Goal: Transaction & Acquisition: Book appointment/travel/reservation

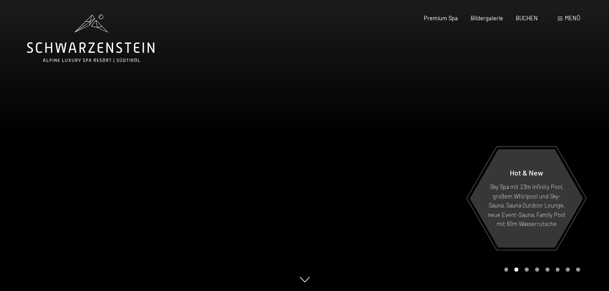
click at [572, 21] on span "Menü" at bounding box center [572, 17] width 15 height 7
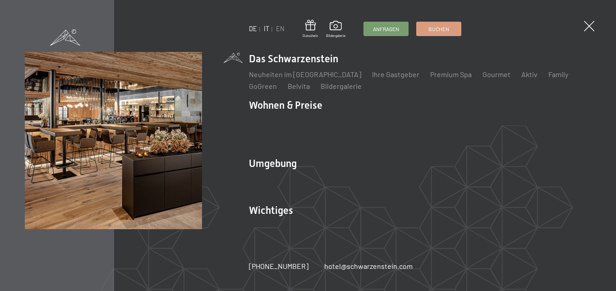
click at [267, 28] on link "IT" at bounding box center [266, 29] width 5 height 8
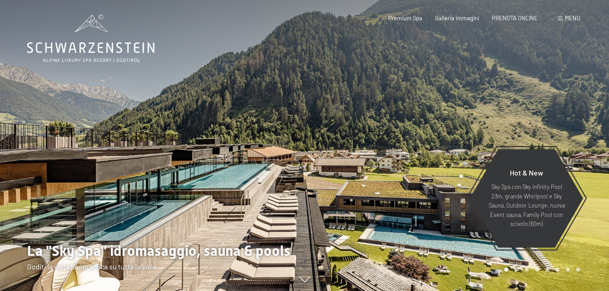
click at [575, 18] on span "Menu" at bounding box center [572, 17] width 15 height 7
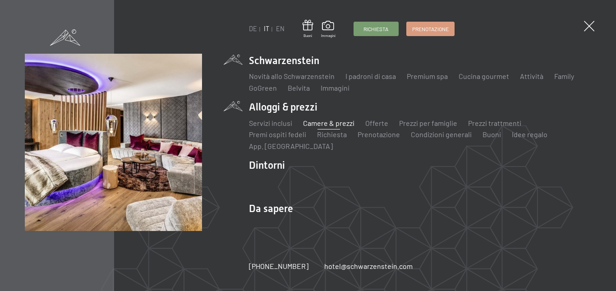
click at [325, 123] on link "Camere & prezzi" at bounding box center [328, 123] width 51 height 9
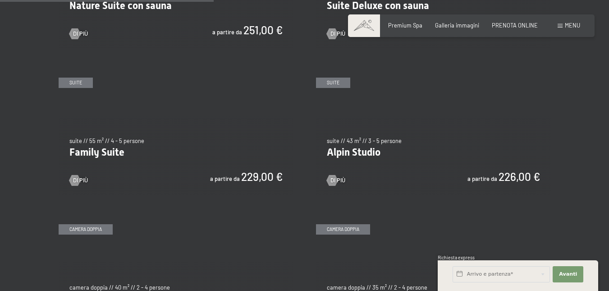
scroll to position [812, 0]
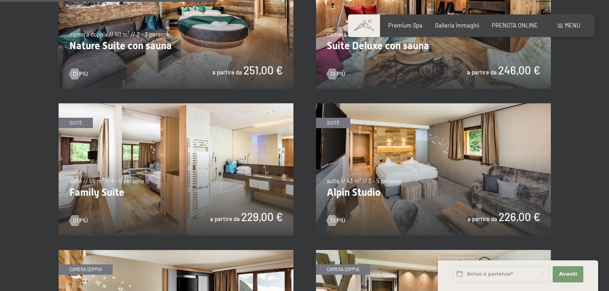
click at [191, 180] on img at bounding box center [176, 169] width 235 height 132
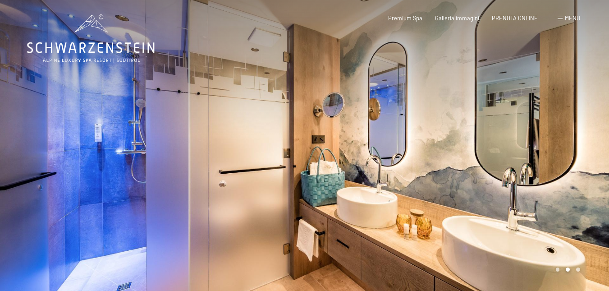
click at [258, 165] on div at bounding box center [152, 146] width 305 height 293
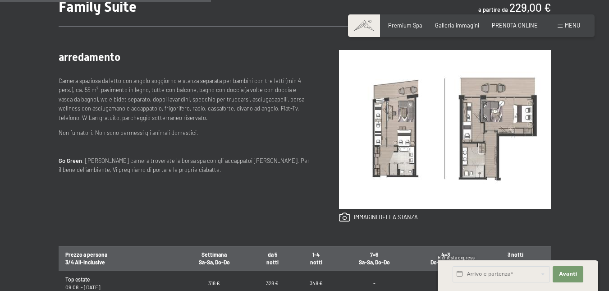
scroll to position [361, 0]
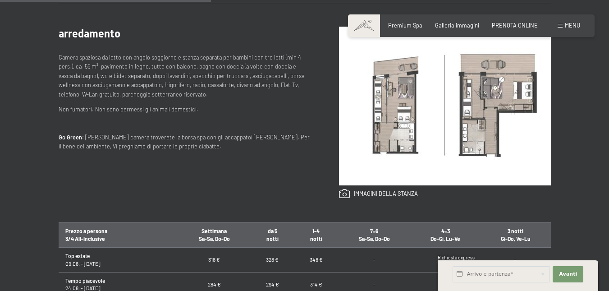
click at [403, 113] on img at bounding box center [445, 106] width 212 height 159
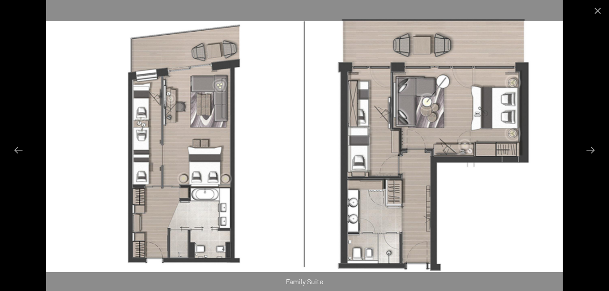
click at [368, 151] on img at bounding box center [304, 145] width 517 height 291
click at [595, 10] on button "Close gallery" at bounding box center [598, 10] width 23 height 21
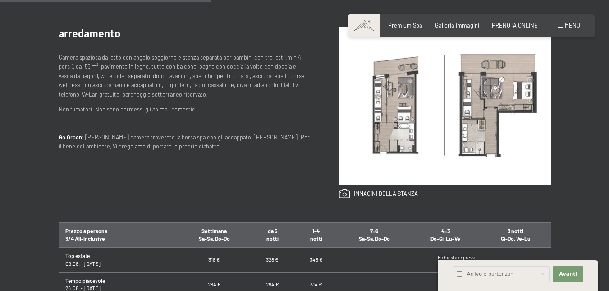
click at [455, 88] on img at bounding box center [445, 106] width 212 height 159
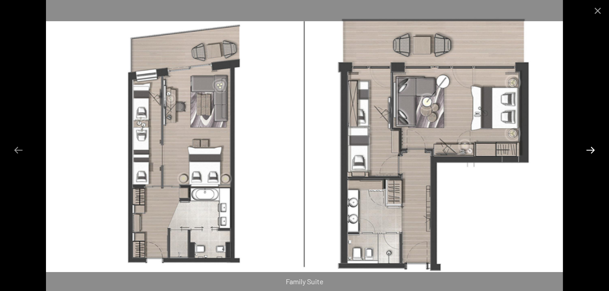
click at [593, 149] on button "Next slide" at bounding box center [590, 150] width 19 height 18
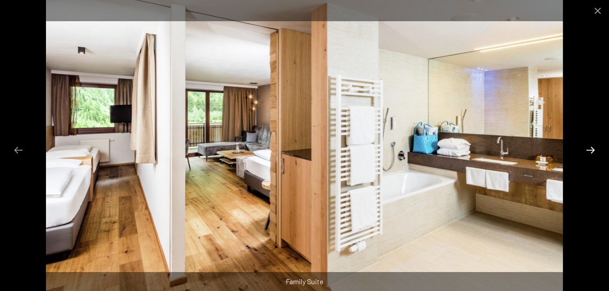
click at [593, 149] on button "Next slide" at bounding box center [590, 150] width 19 height 18
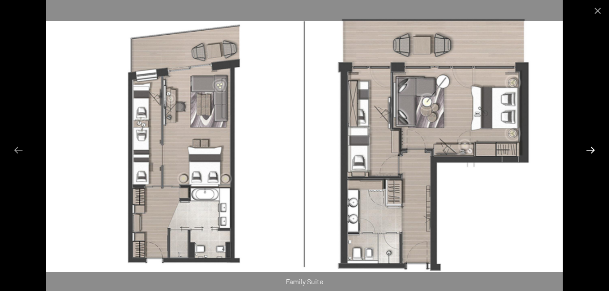
click at [593, 149] on button "Next slide" at bounding box center [590, 150] width 19 height 18
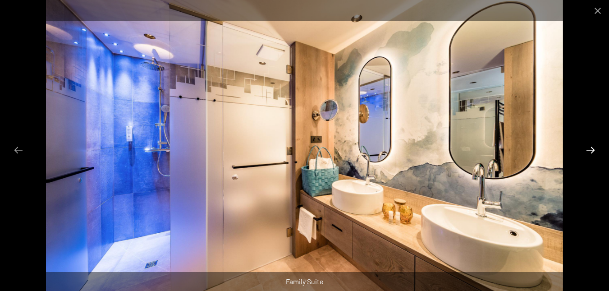
click at [593, 152] on button "Next slide" at bounding box center [590, 150] width 19 height 18
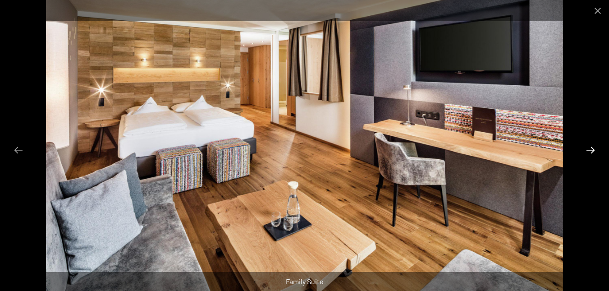
click at [593, 152] on button "Next slide" at bounding box center [590, 150] width 19 height 18
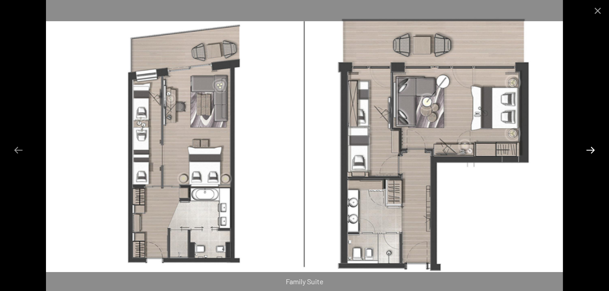
click at [593, 152] on button "Next slide" at bounding box center [590, 150] width 19 height 18
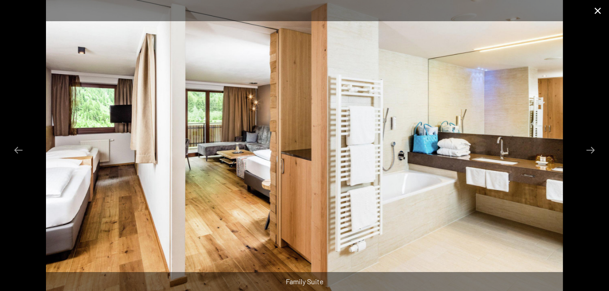
click at [597, 13] on button "Close gallery" at bounding box center [598, 10] width 23 height 21
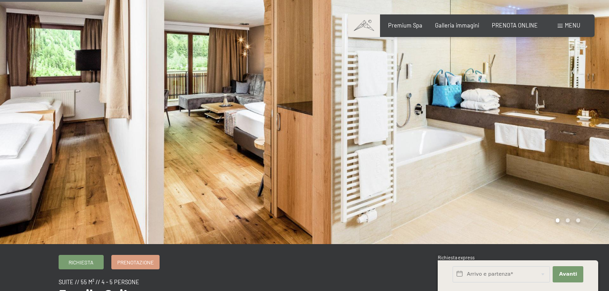
scroll to position [0, 0]
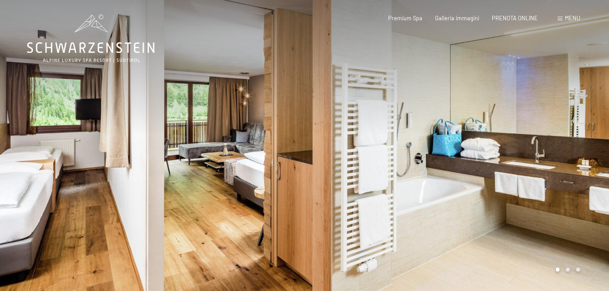
click at [458, 96] on div at bounding box center [457, 146] width 305 height 293
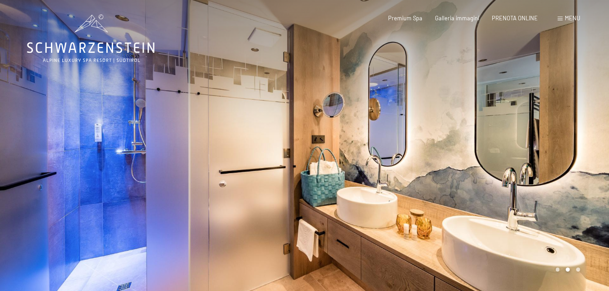
click at [458, 96] on div at bounding box center [457, 146] width 305 height 293
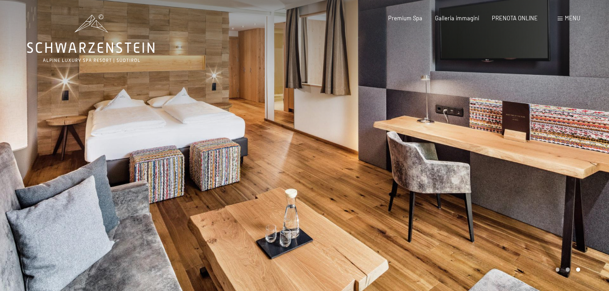
click at [458, 96] on div at bounding box center [457, 146] width 305 height 293
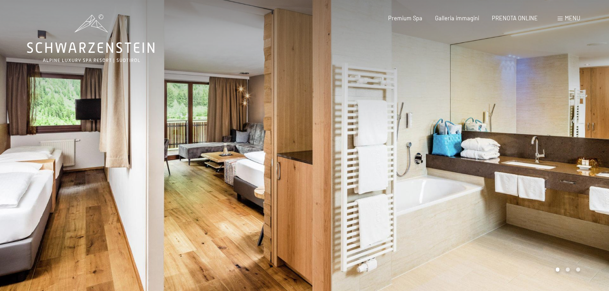
click at [458, 96] on div at bounding box center [457, 146] width 305 height 293
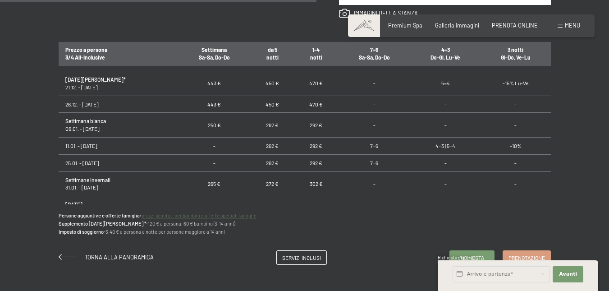
scroll to position [412, 0]
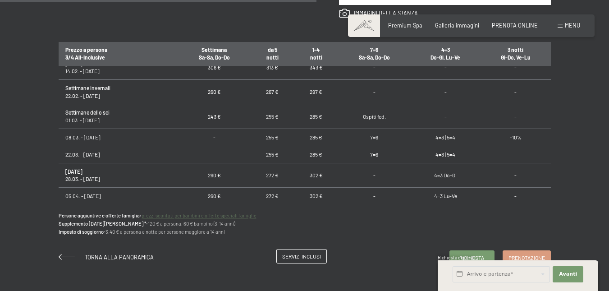
click at [309, 257] on span "Servizi inclusi" at bounding box center [301, 257] width 39 height 8
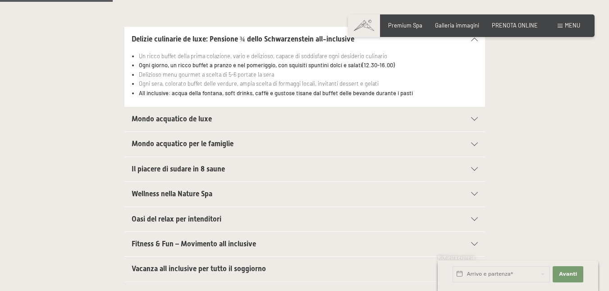
scroll to position [271, 0]
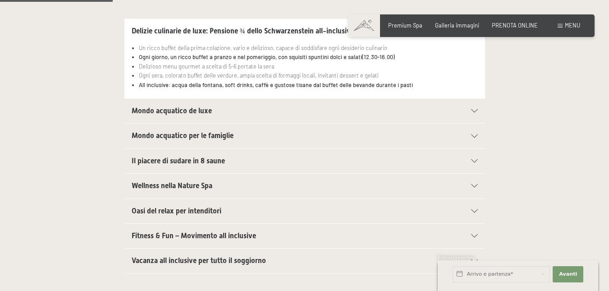
click at [192, 114] on span "Mondo acquatico de luxe" at bounding box center [172, 110] width 80 height 9
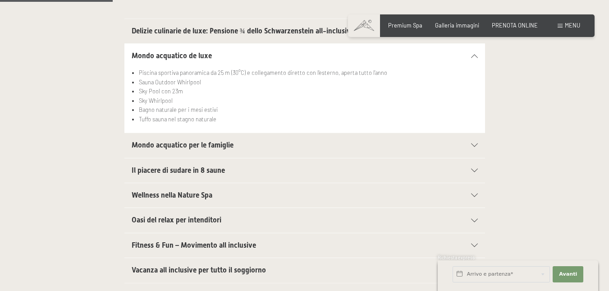
click at [170, 146] on span "Mondo acquatico per le famiglie" at bounding box center [183, 145] width 102 height 9
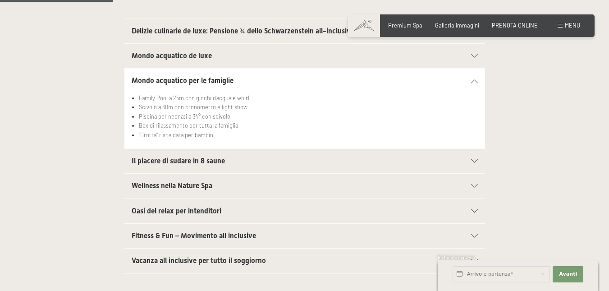
click at [167, 159] on span "Il piacere di sudare in 8 saune" at bounding box center [178, 160] width 93 height 9
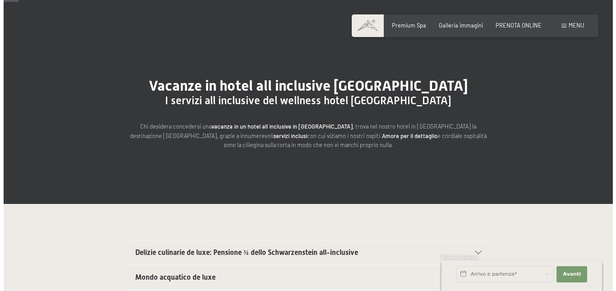
scroll to position [0, 0]
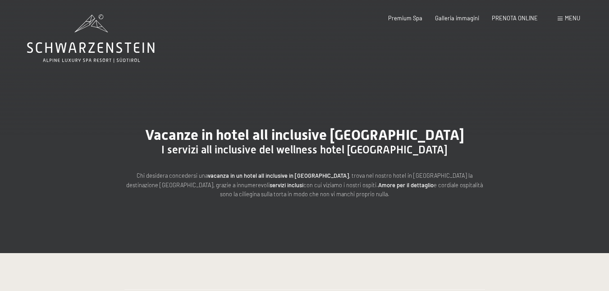
click at [571, 17] on span "Menu" at bounding box center [572, 17] width 15 height 7
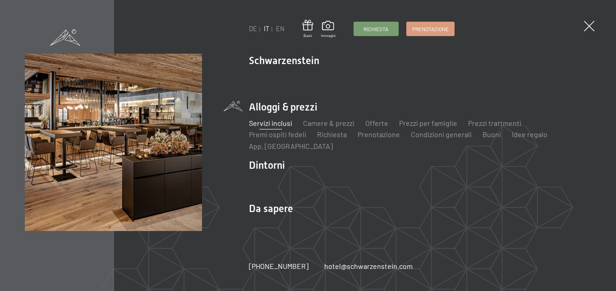
click at [183, 28] on img at bounding box center [111, 111] width 222 height 222
click at [593, 28] on span at bounding box center [588, 26] width 15 height 15
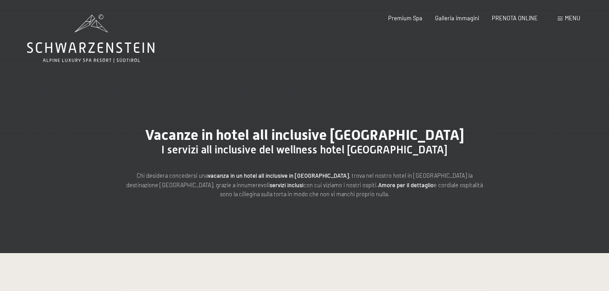
click at [575, 19] on span "Menu" at bounding box center [572, 17] width 15 height 7
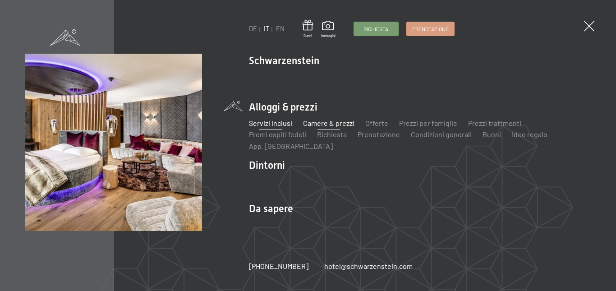
click at [333, 124] on link "Camere & prezzi" at bounding box center [328, 123] width 51 height 9
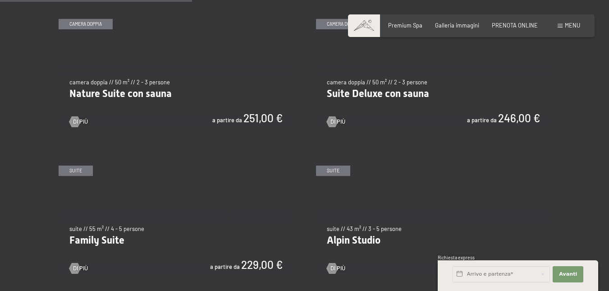
scroll to position [767, 0]
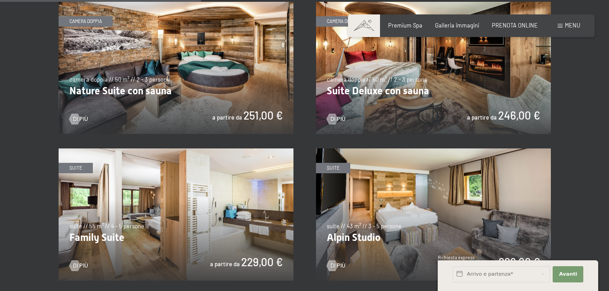
click at [407, 75] on img at bounding box center [433, 68] width 235 height 132
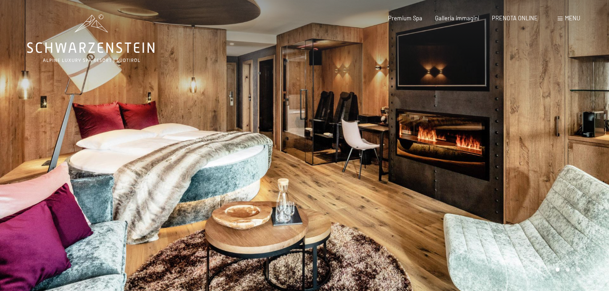
click at [452, 127] on div at bounding box center [457, 146] width 305 height 293
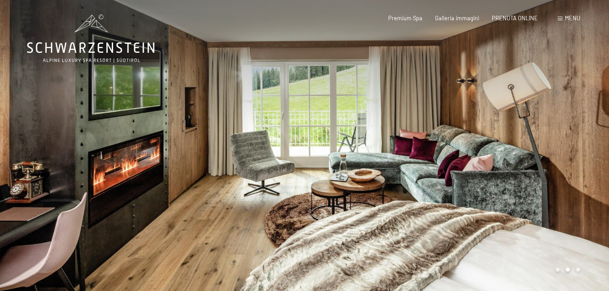
click at [452, 127] on div at bounding box center [457, 146] width 305 height 293
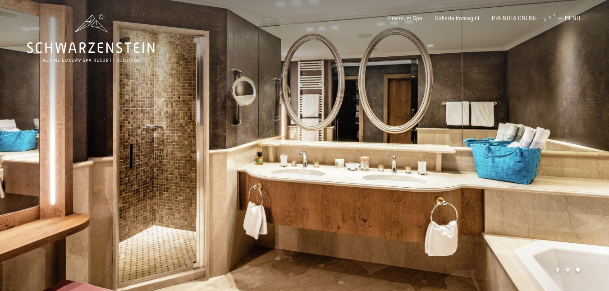
click at [452, 127] on div at bounding box center [457, 146] width 305 height 293
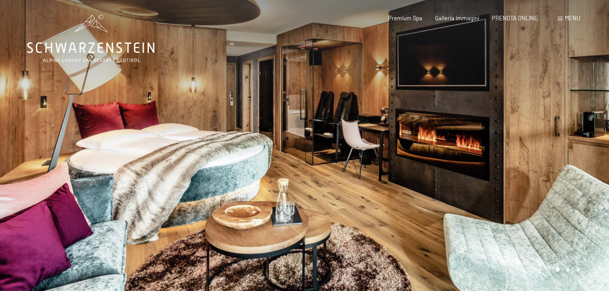
click at [452, 127] on div at bounding box center [457, 146] width 305 height 293
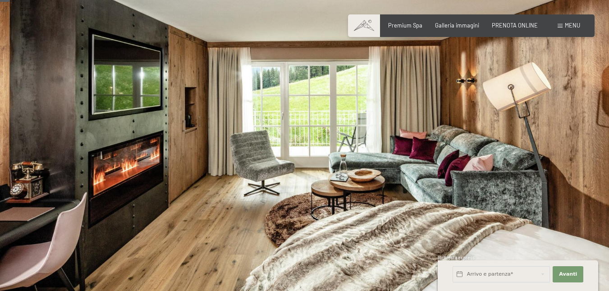
scroll to position [225, 0]
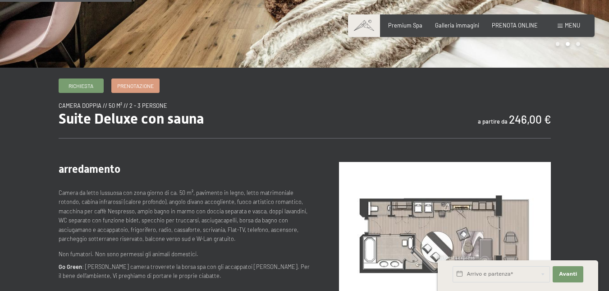
click at [456, 217] on img at bounding box center [445, 241] width 212 height 159
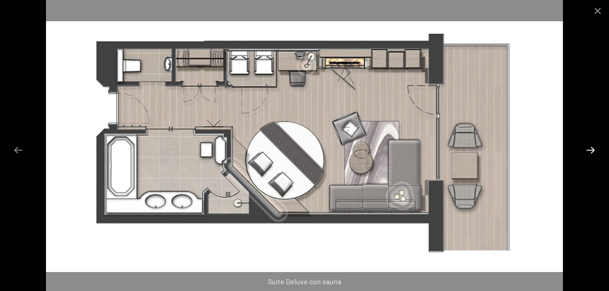
click at [593, 150] on button "Next slide" at bounding box center [590, 150] width 19 height 18
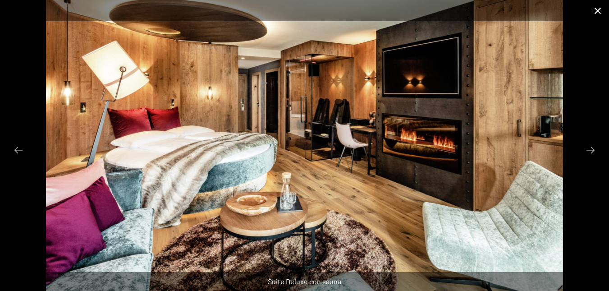
click at [596, 9] on button "Close gallery" at bounding box center [598, 10] width 23 height 21
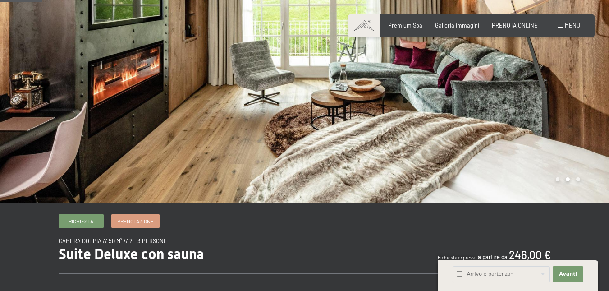
scroll to position [0, 0]
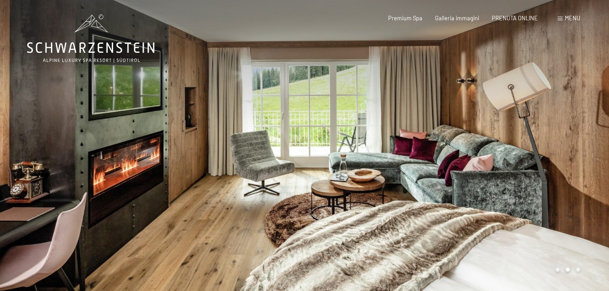
click at [493, 152] on div at bounding box center [457, 146] width 305 height 293
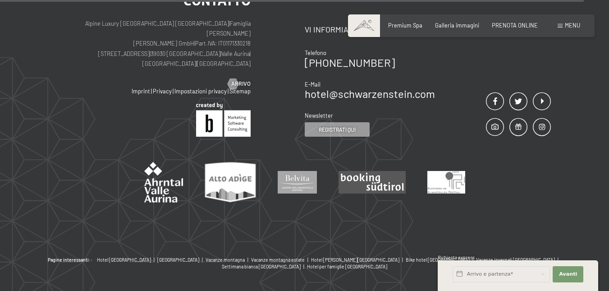
scroll to position [1082, 0]
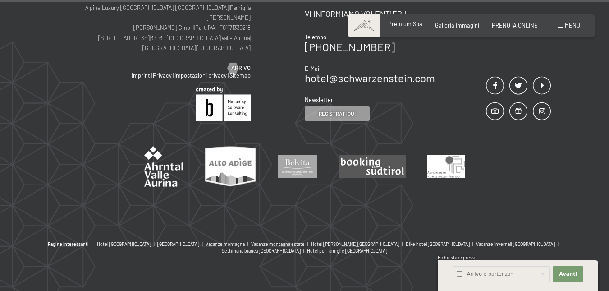
click at [415, 25] on span "Premium Spa" at bounding box center [405, 23] width 34 height 7
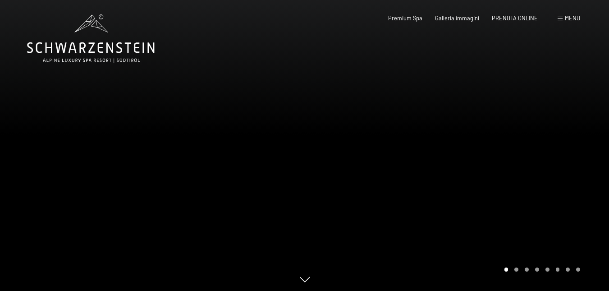
click at [458, 152] on div at bounding box center [457, 146] width 305 height 293
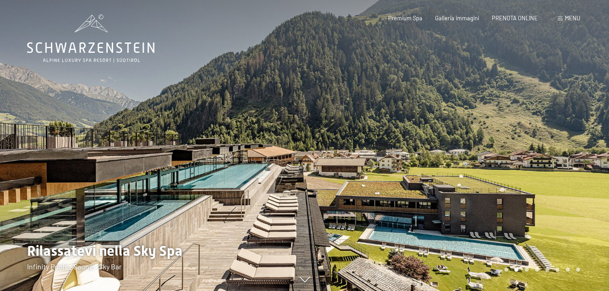
click at [458, 152] on div at bounding box center [457, 146] width 305 height 293
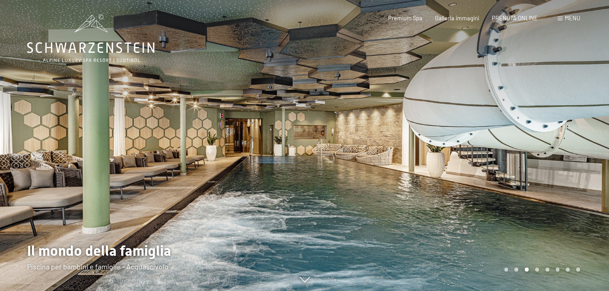
click at [458, 152] on div at bounding box center [457, 146] width 305 height 293
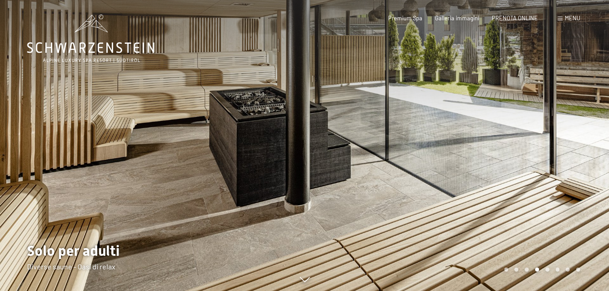
click at [516, 146] on div at bounding box center [457, 146] width 305 height 293
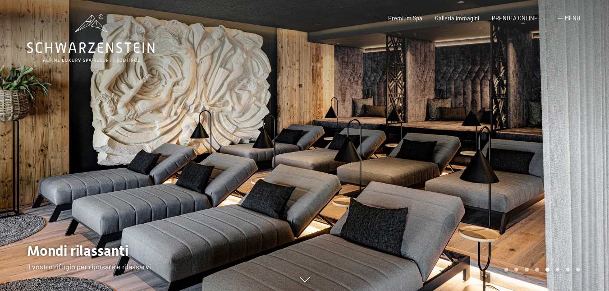
click at [494, 136] on div at bounding box center [457, 146] width 305 height 293
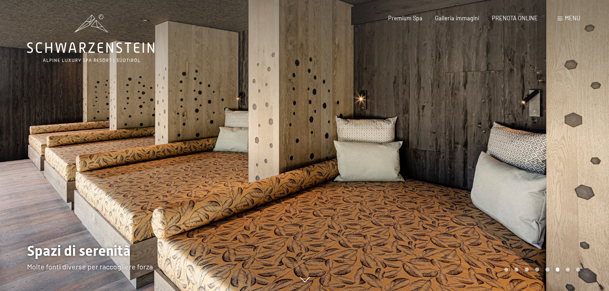
click at [494, 136] on div at bounding box center [457, 146] width 305 height 293
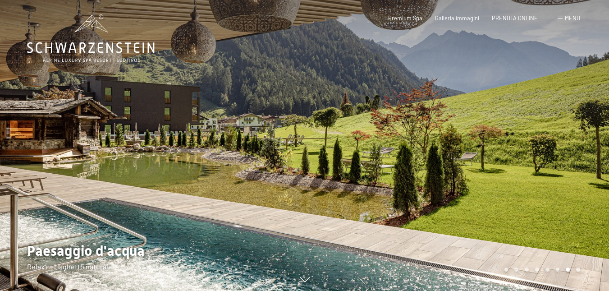
click at [494, 136] on div at bounding box center [457, 146] width 305 height 293
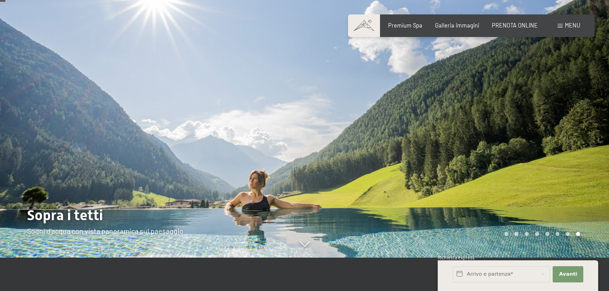
scroll to position [45, 0]
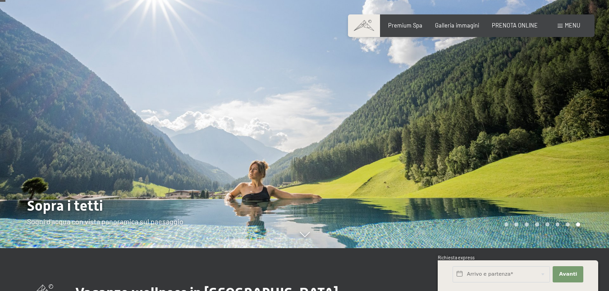
click at [494, 136] on div at bounding box center [457, 101] width 305 height 293
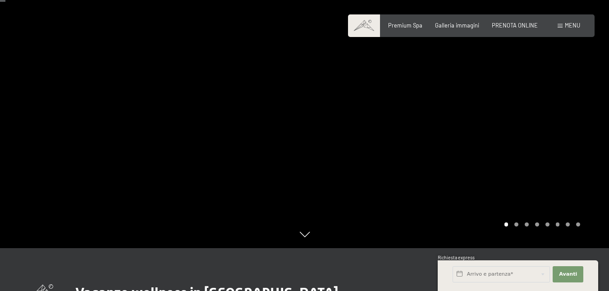
click at [494, 136] on div at bounding box center [457, 101] width 305 height 293
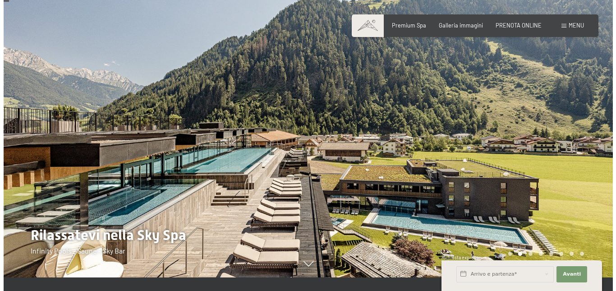
scroll to position [0, 0]
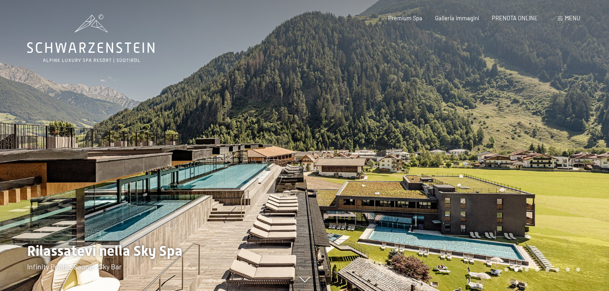
click at [570, 17] on span "Menu" at bounding box center [572, 17] width 15 height 7
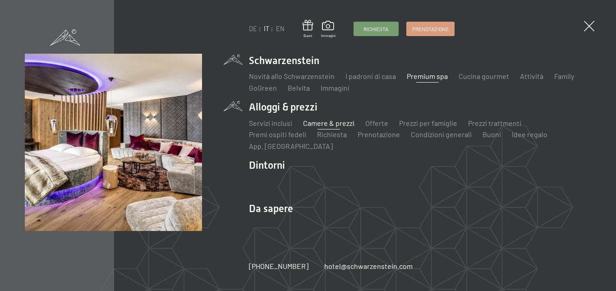
click at [329, 122] on link "Camere & prezzi" at bounding box center [328, 123] width 51 height 9
click at [326, 124] on link "Camere & prezzi" at bounding box center [328, 123] width 51 height 9
click at [381, 157] on ul "Schwarzenstein Novità allo Schwarzenstein I padroni di casa Premium spa Cucina …" at bounding box center [420, 146] width 342 height 184
click at [424, 120] on link "Prezzi per famiglie" at bounding box center [428, 123] width 58 height 9
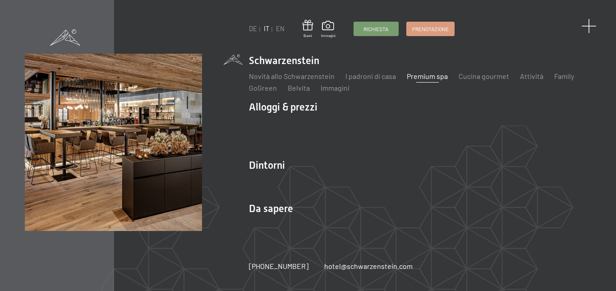
click at [586, 26] on span at bounding box center [588, 26] width 15 height 15
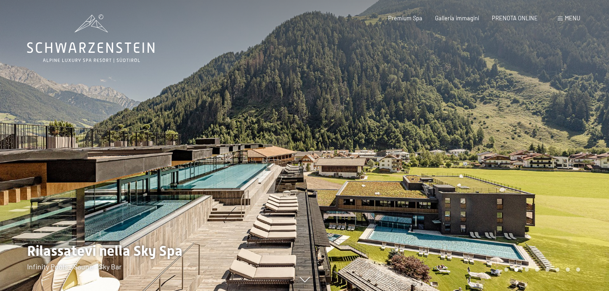
click at [565, 16] on div "Menu" at bounding box center [569, 18] width 23 height 8
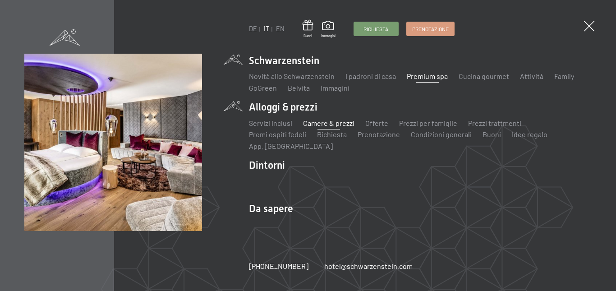
click at [324, 121] on link "Camere & prezzi" at bounding box center [328, 123] width 51 height 9
